Goal: Transaction & Acquisition: Purchase product/service

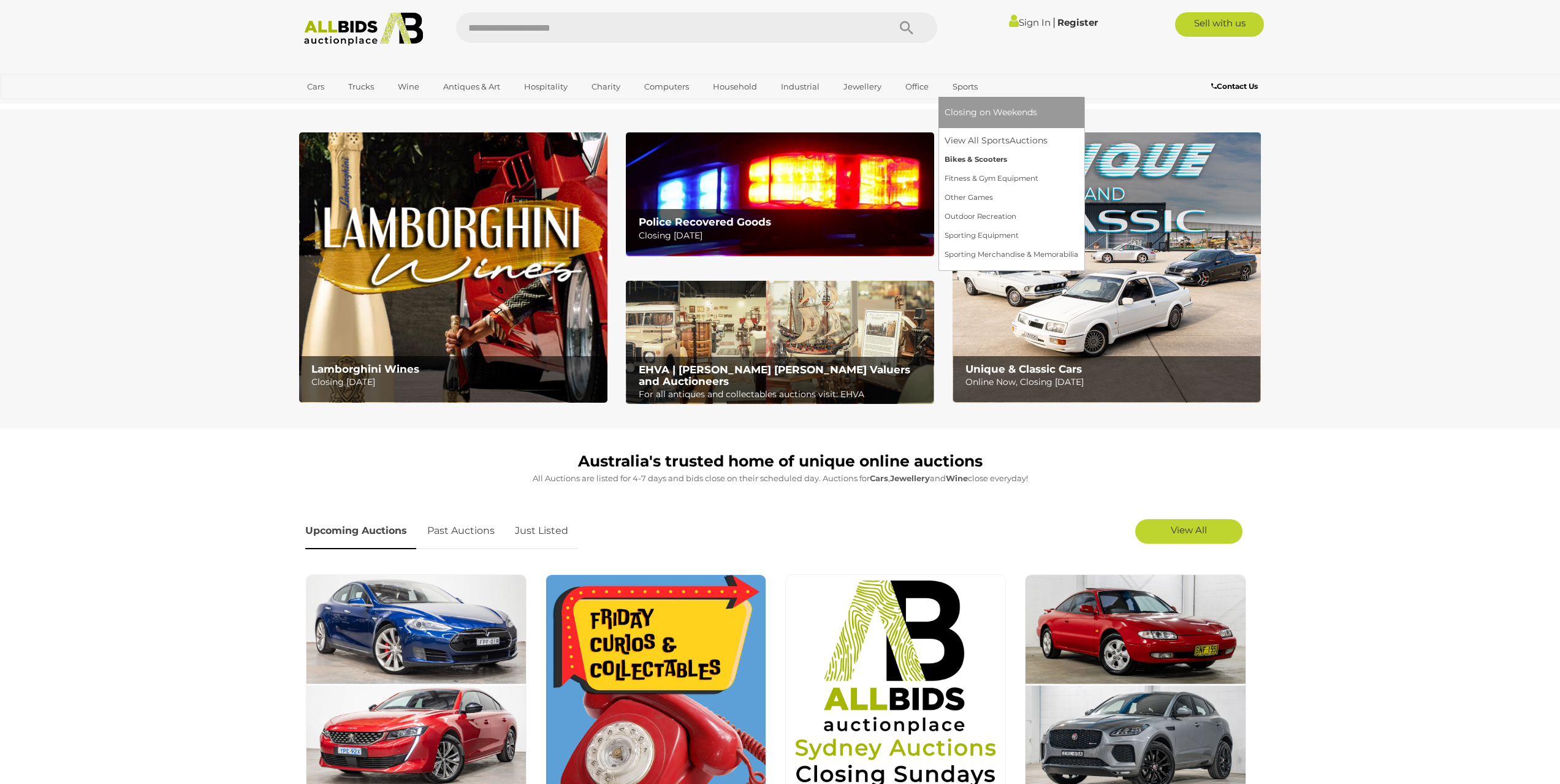
click at [988, 160] on link "Bikes & Scooters" at bounding box center [1011, 159] width 134 height 19
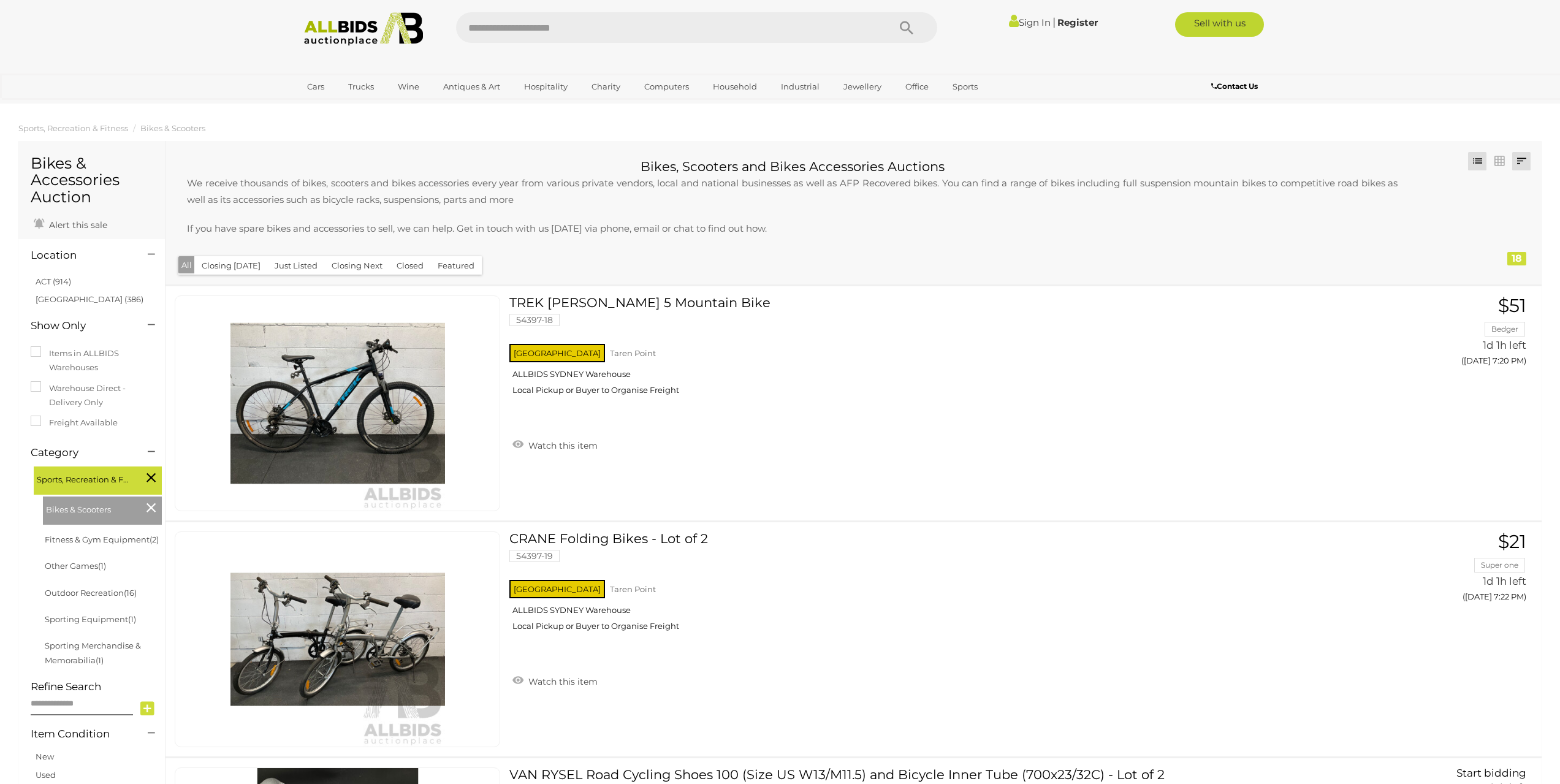
click at [1513, 162] on link at bounding box center [1521, 161] width 19 height 19
click at [1503, 248] on link "Highest Bid" at bounding box center [1440, 248] width 183 height 22
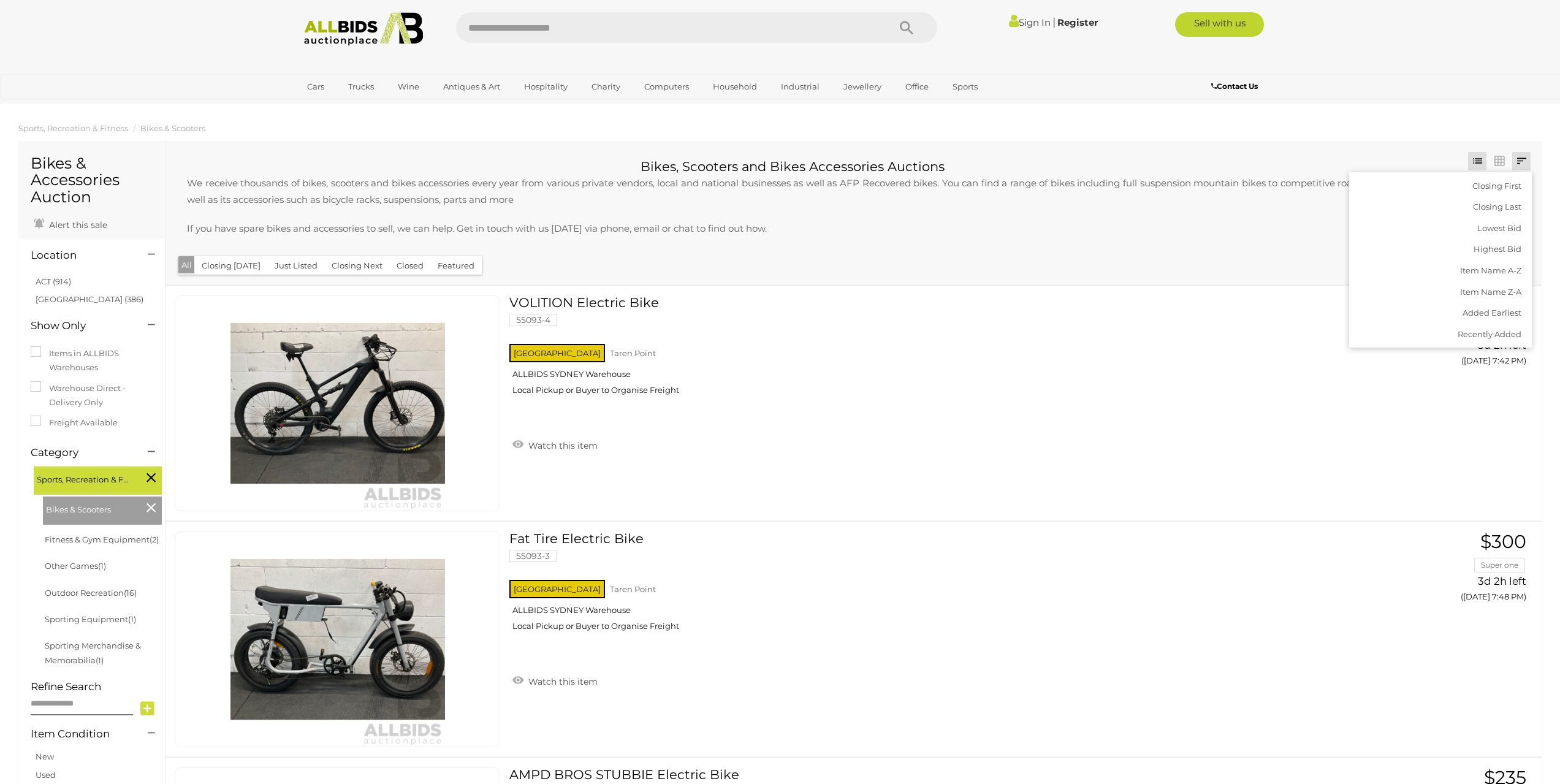
click at [1207, 198] on p "We receive thousands of bikes, scooters and bikes accessories every year from v…" at bounding box center [792, 190] width 1235 height 33
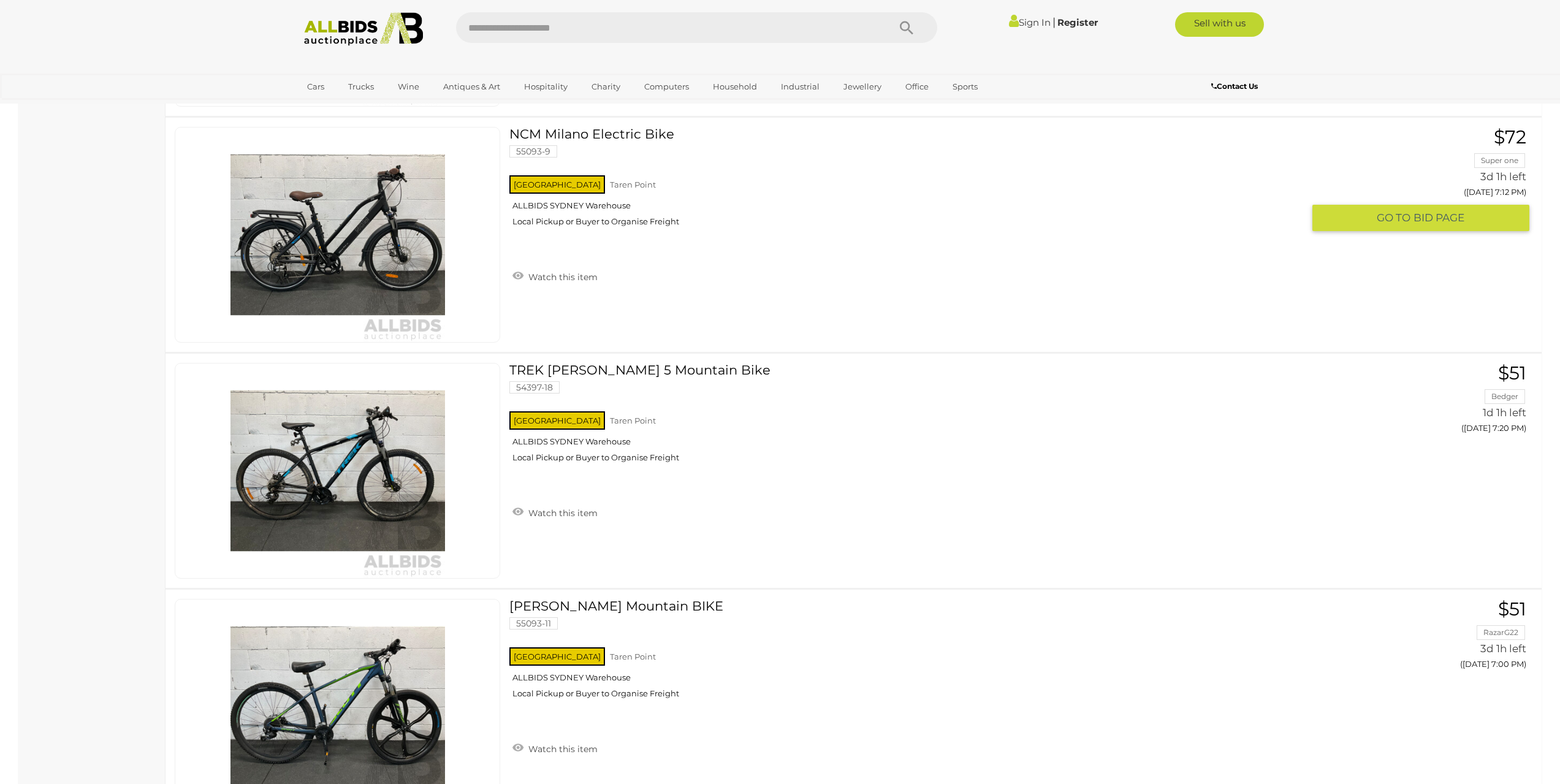
scroll to position [1715, 0]
